Goal: Check status: Check status

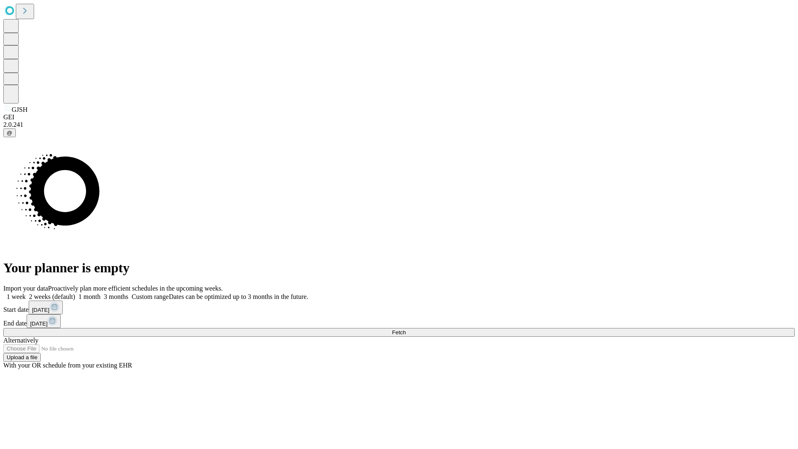
click at [405, 329] on span "Fetch" at bounding box center [399, 332] width 14 height 6
